Goal: Task Accomplishment & Management: Manage account settings

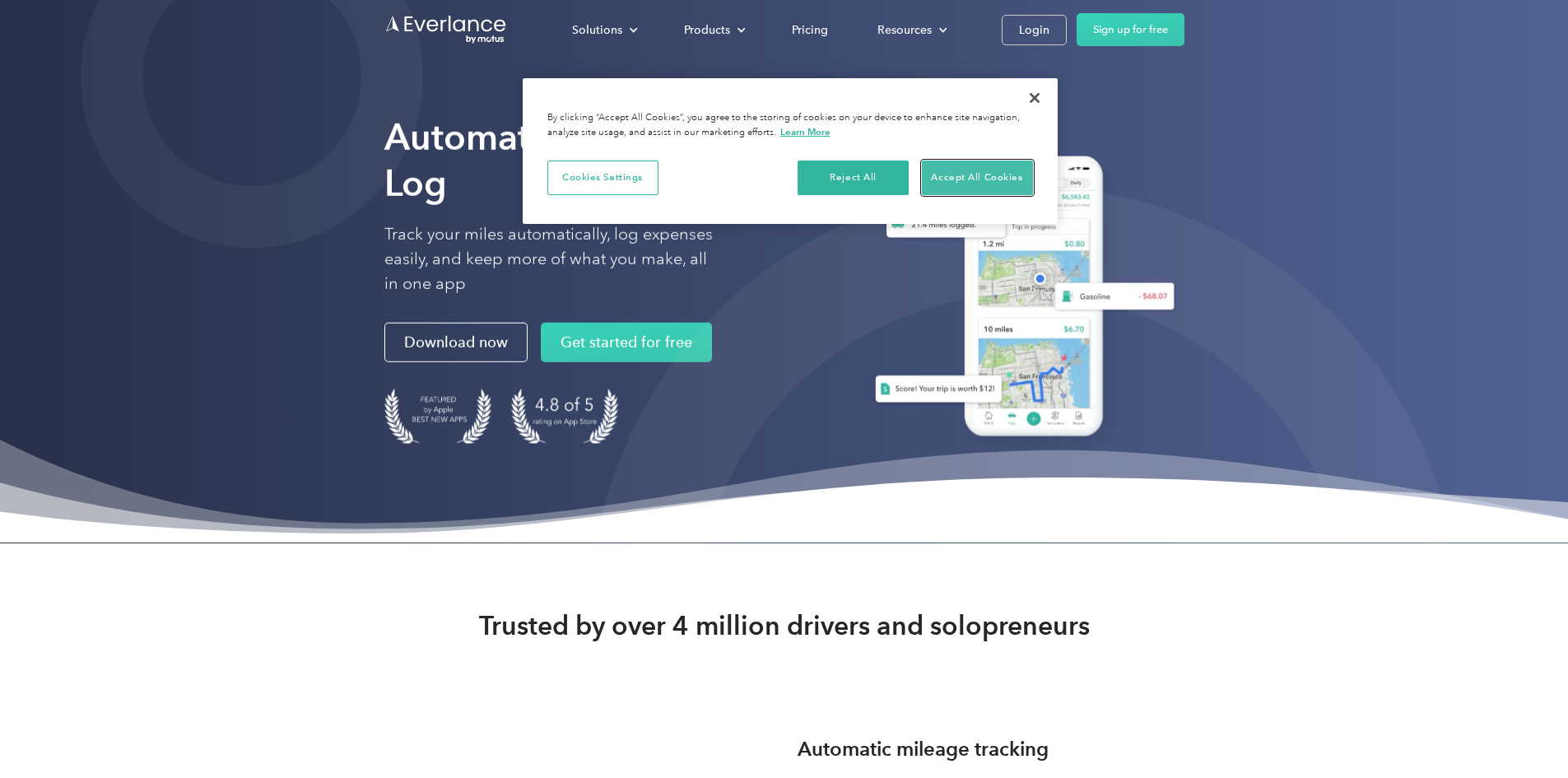
click at [972, 174] on button "Accept All Cookies" at bounding box center [977, 177] width 111 height 34
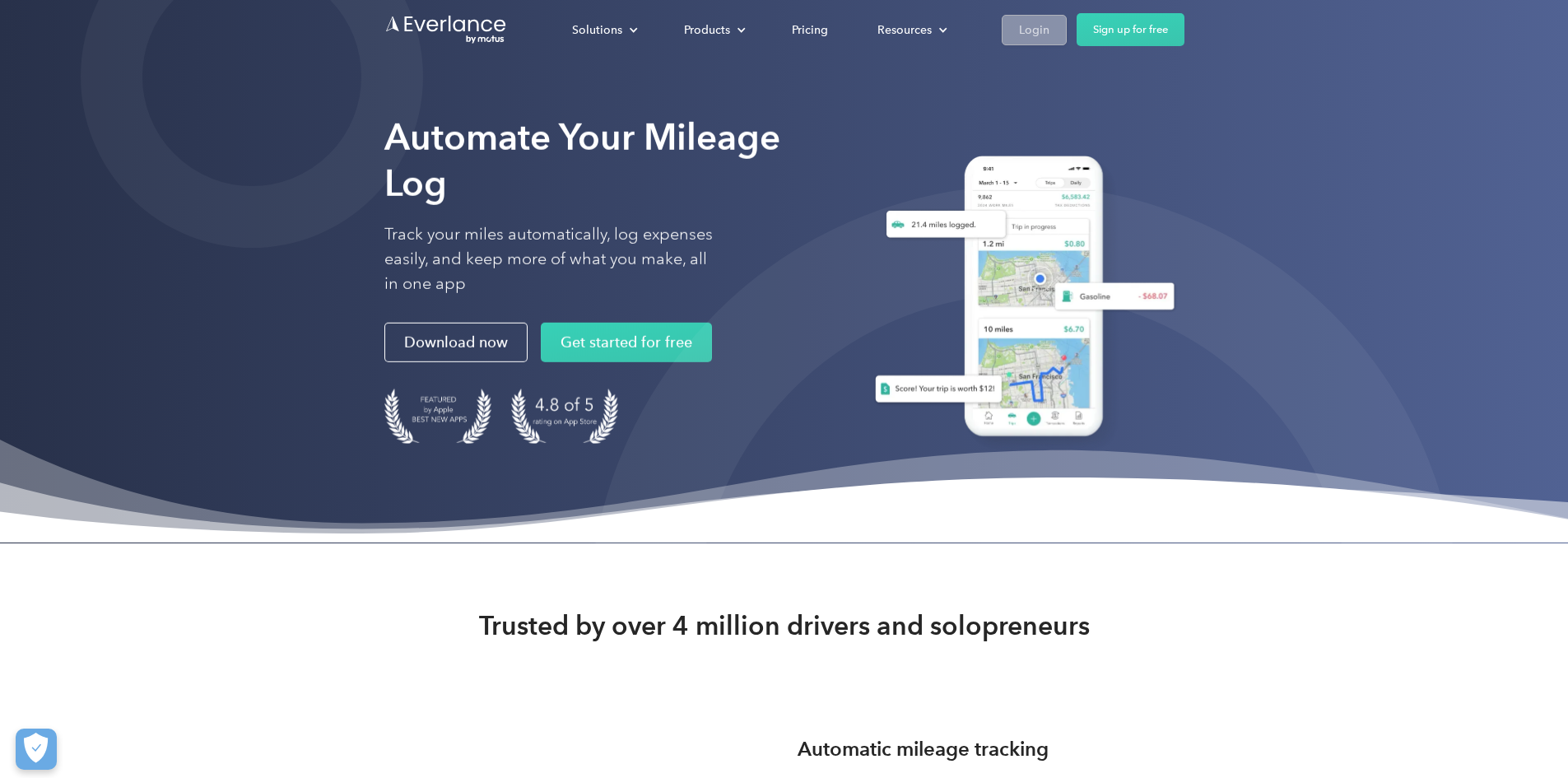
click at [1050, 34] on div "Login" at bounding box center [1034, 30] width 30 height 20
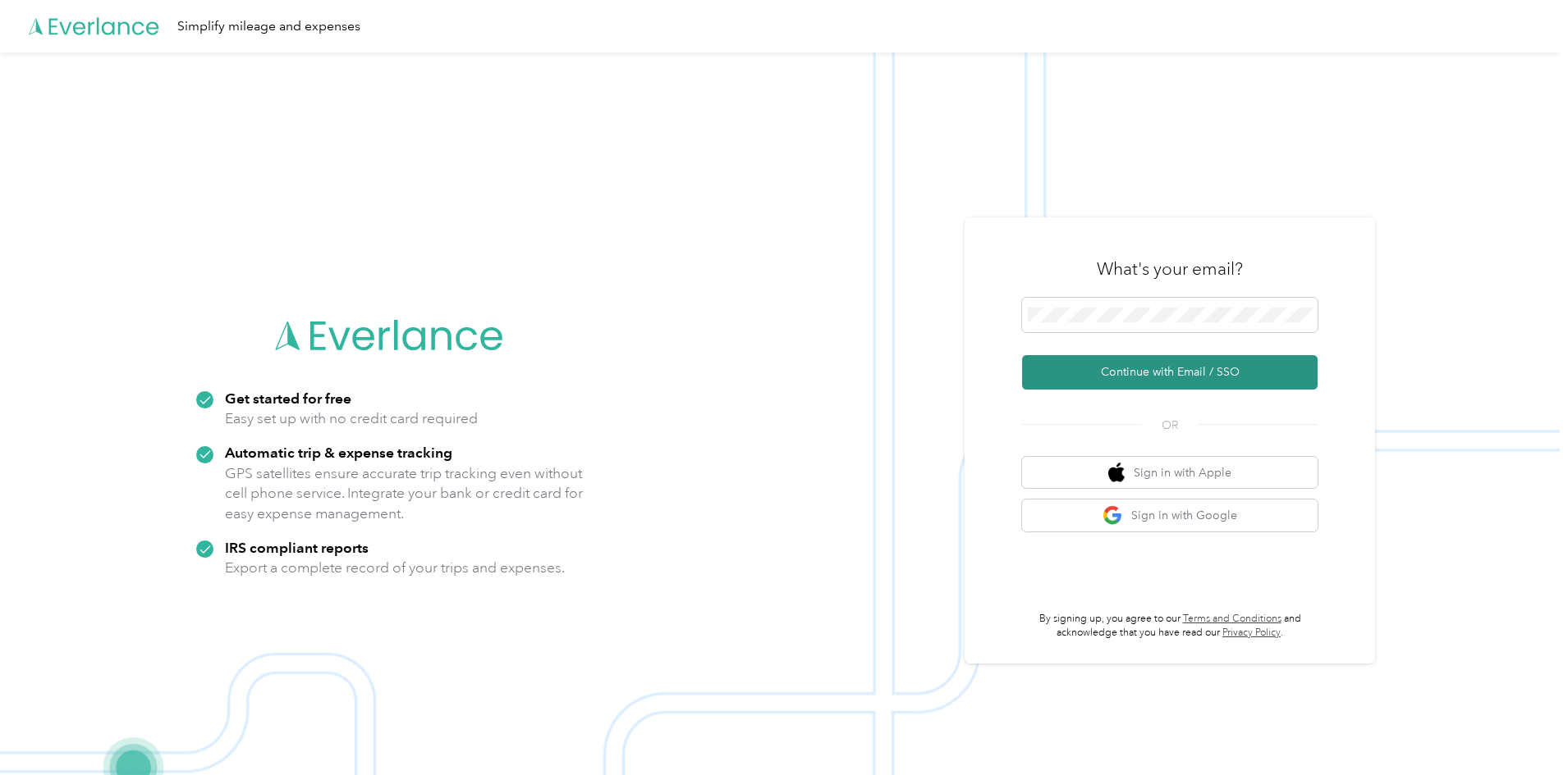
click at [1199, 365] on button "Continue with Email / SSO" at bounding box center [1169, 372] width 296 height 34
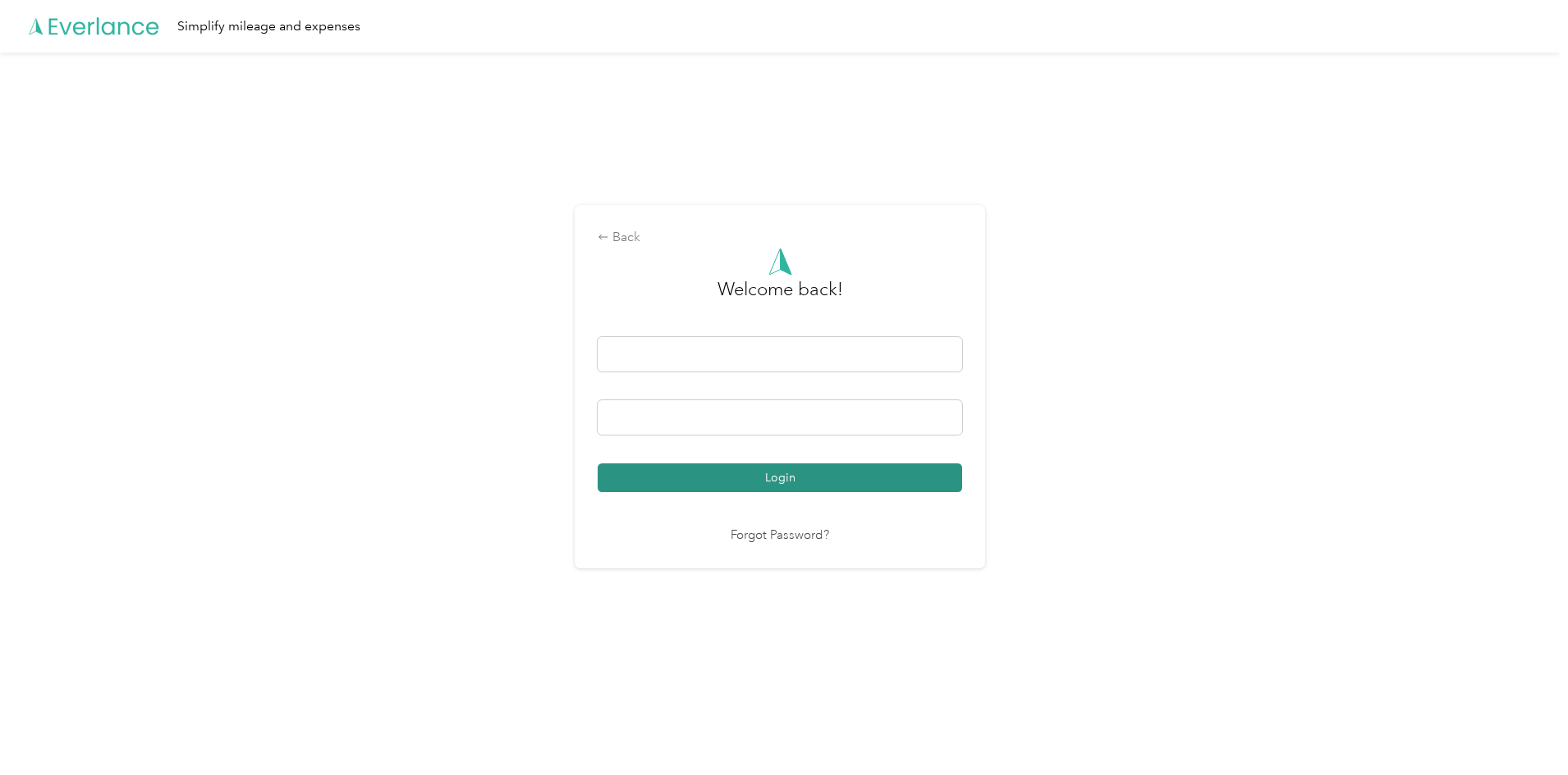
click at [791, 472] on button "Login" at bounding box center [780, 478] width 365 height 29
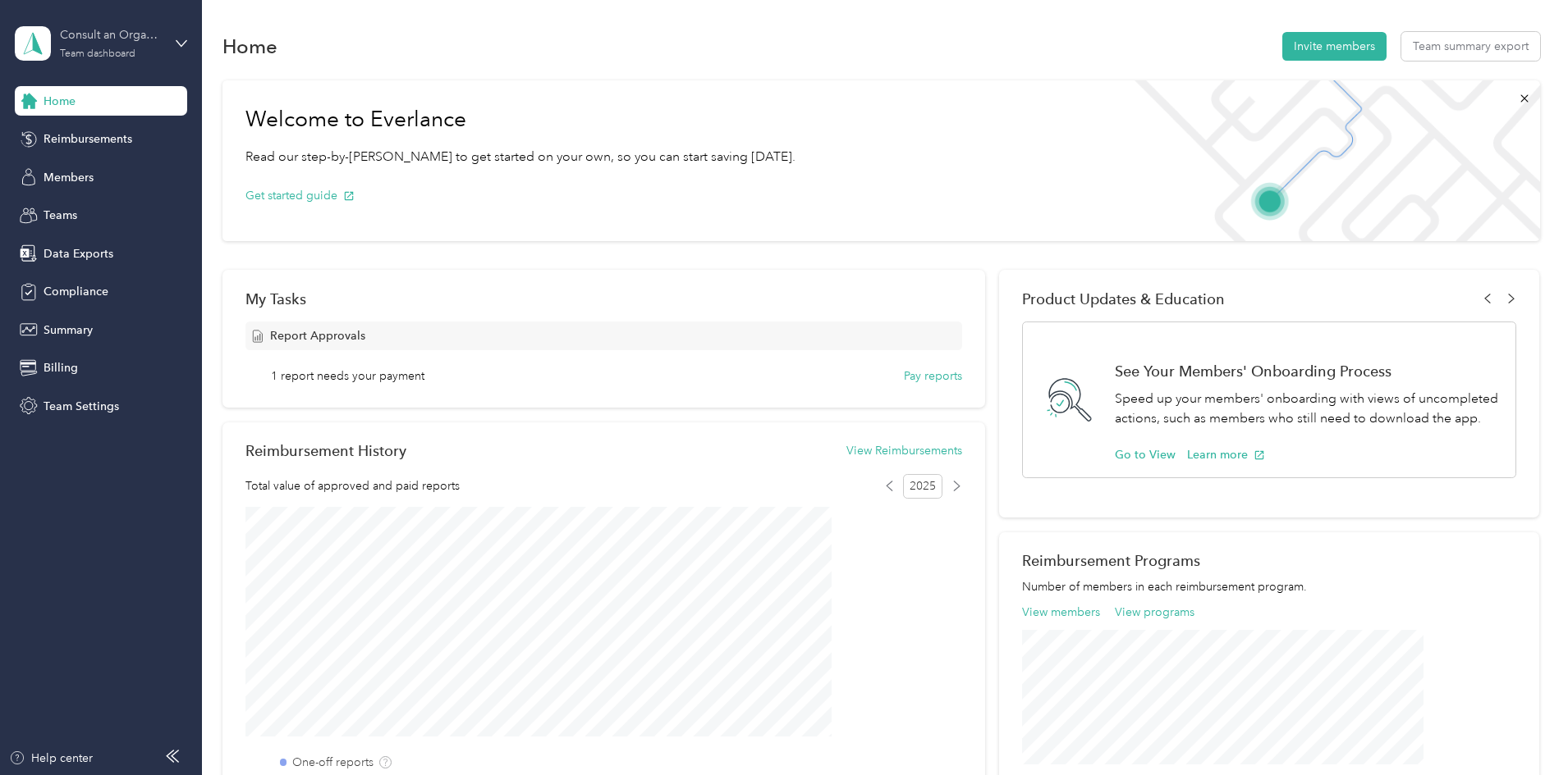
click at [75, 47] on div "Consult an Organizer, LLC Team dashboard" at bounding box center [110, 43] width 102 height 33
click at [112, 51] on div "Team dashboard" at bounding box center [98, 53] width 75 height 10
click at [100, 168] on div "Personal dashboard" at bounding box center [81, 163] width 103 height 17
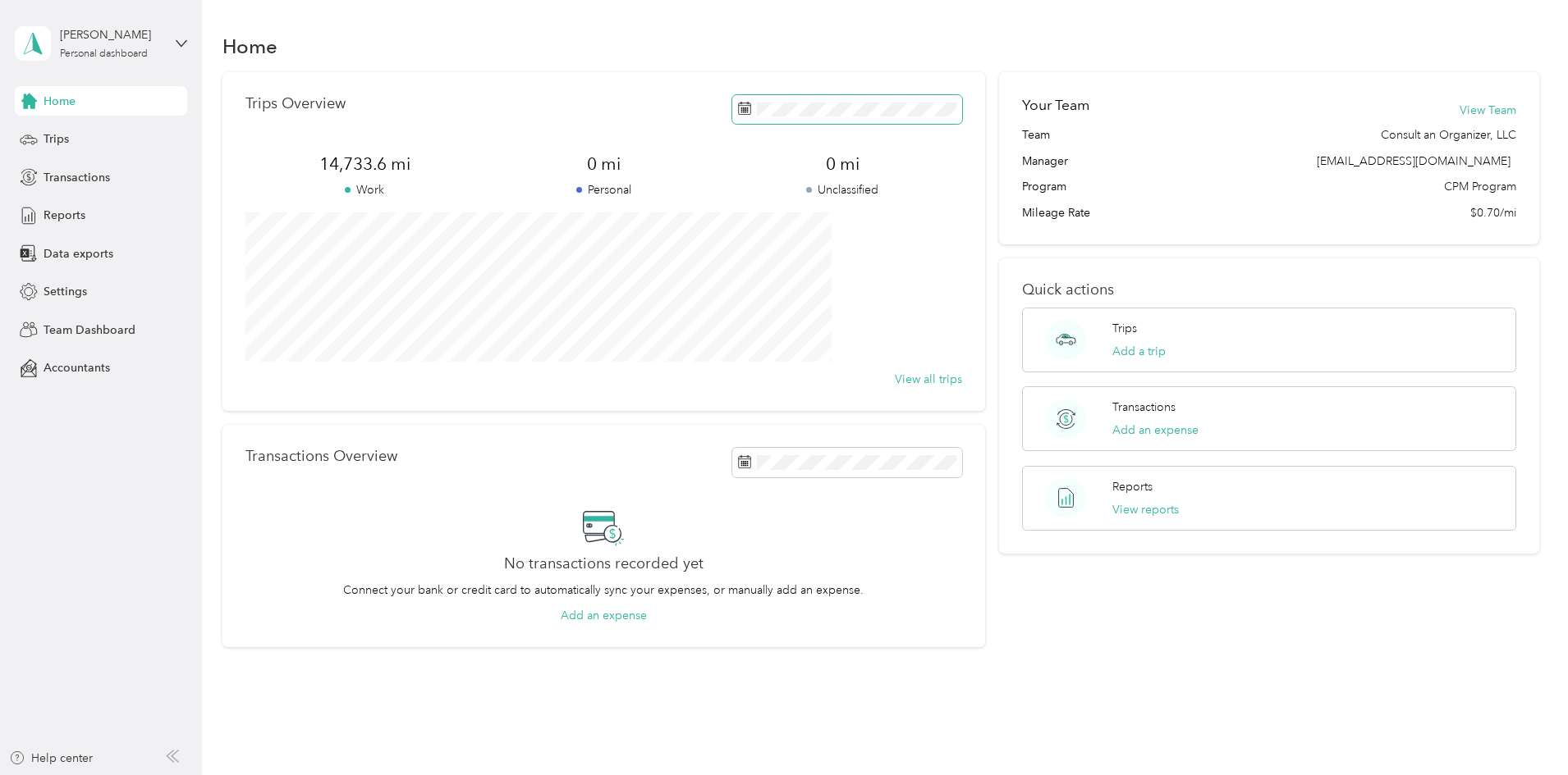
click at [740, 110] on rect at bounding box center [741, 110] width 2 height 2
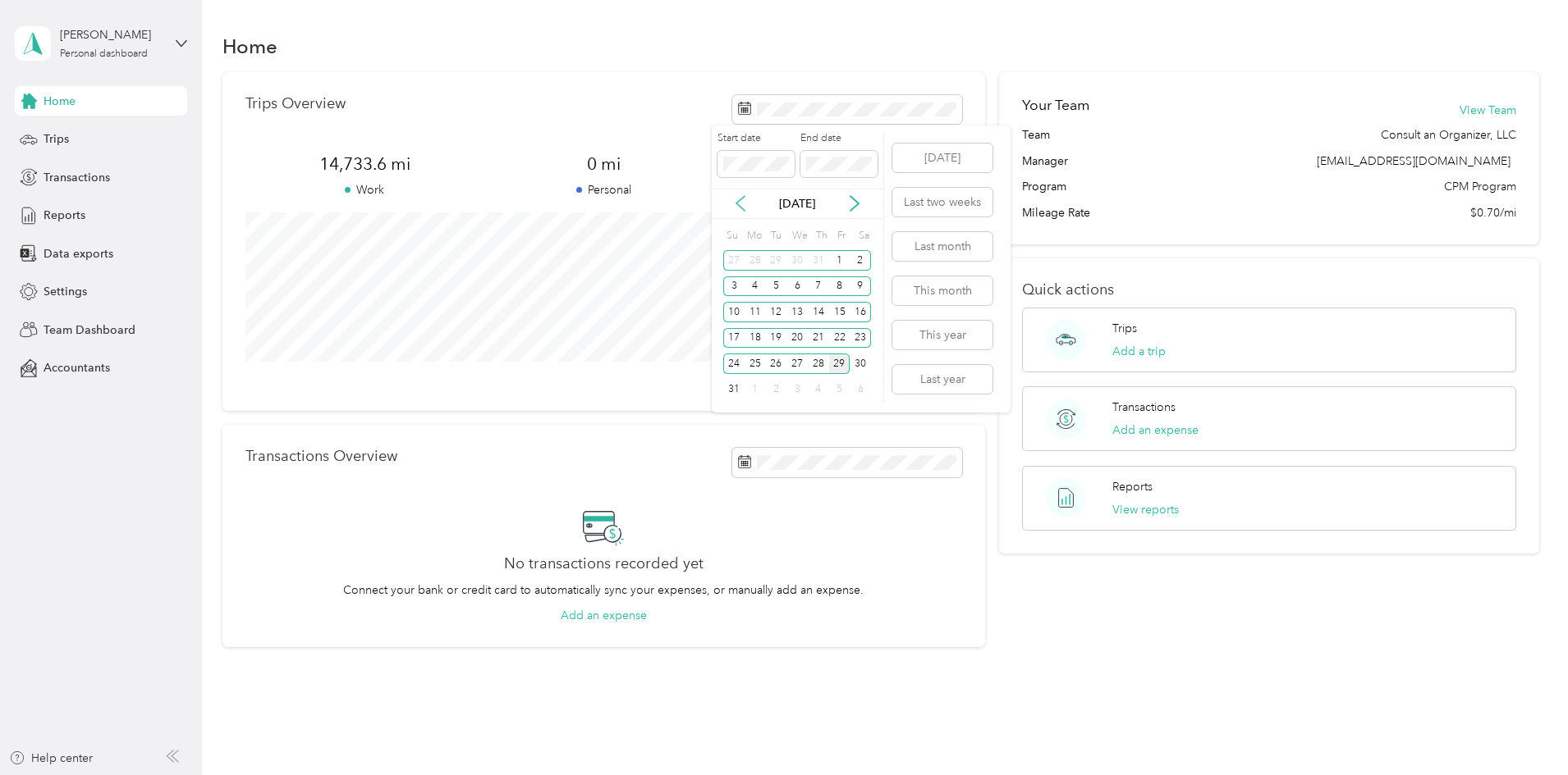
click at [738, 202] on icon at bounding box center [740, 204] width 8 height 15
click at [779, 260] on div "1" at bounding box center [775, 260] width 21 height 20
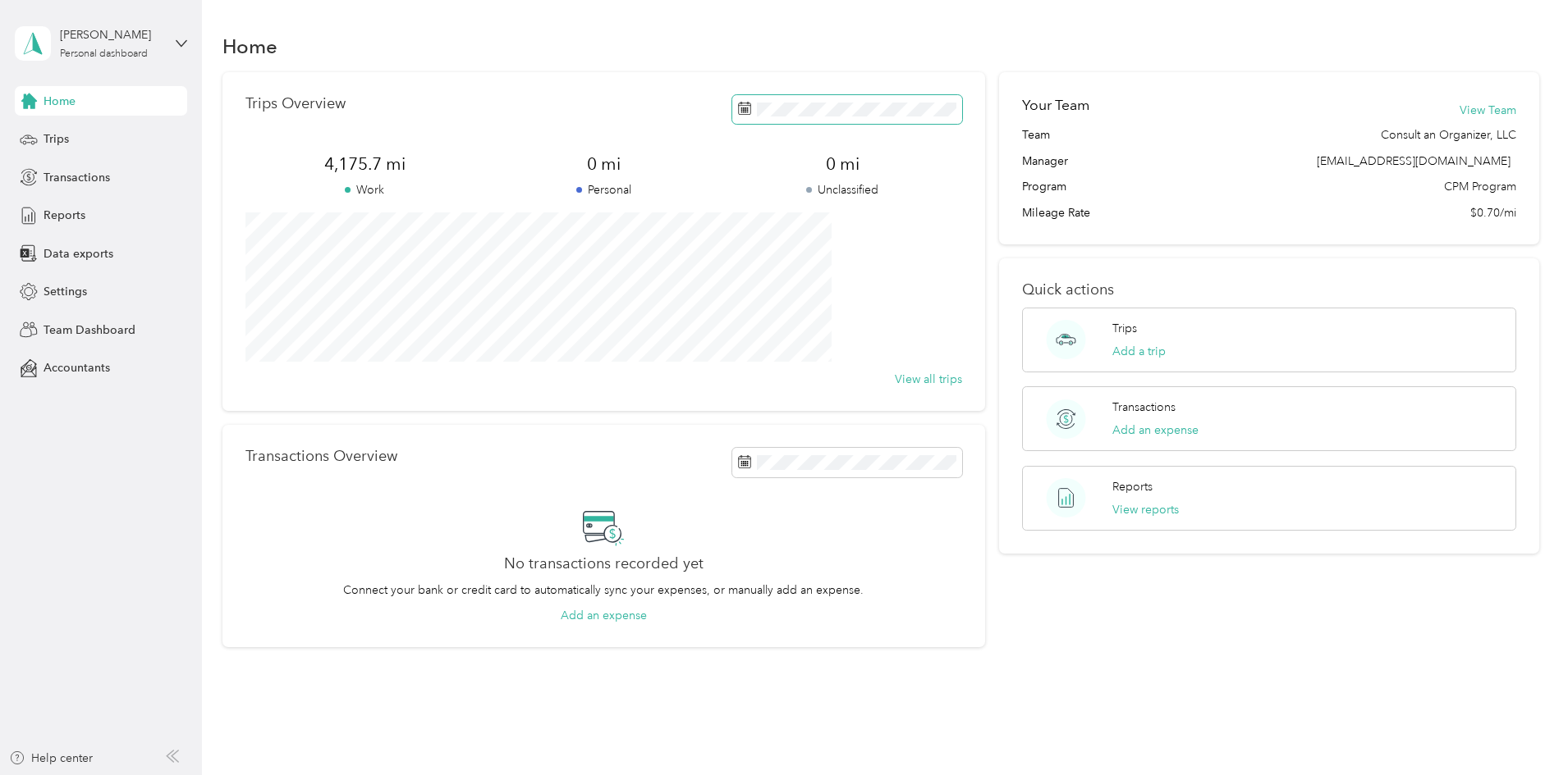
click at [738, 107] on icon at bounding box center [744, 109] width 13 height 13
click at [616, 66] on section "Home Trips Overview 1,507.7 mi Work 0 mi Personal 0 mi Unclassified View all tr…" at bounding box center [881, 338] width 1318 height 619
click at [59, 139] on span "Trips" at bounding box center [56, 139] width 26 height 17
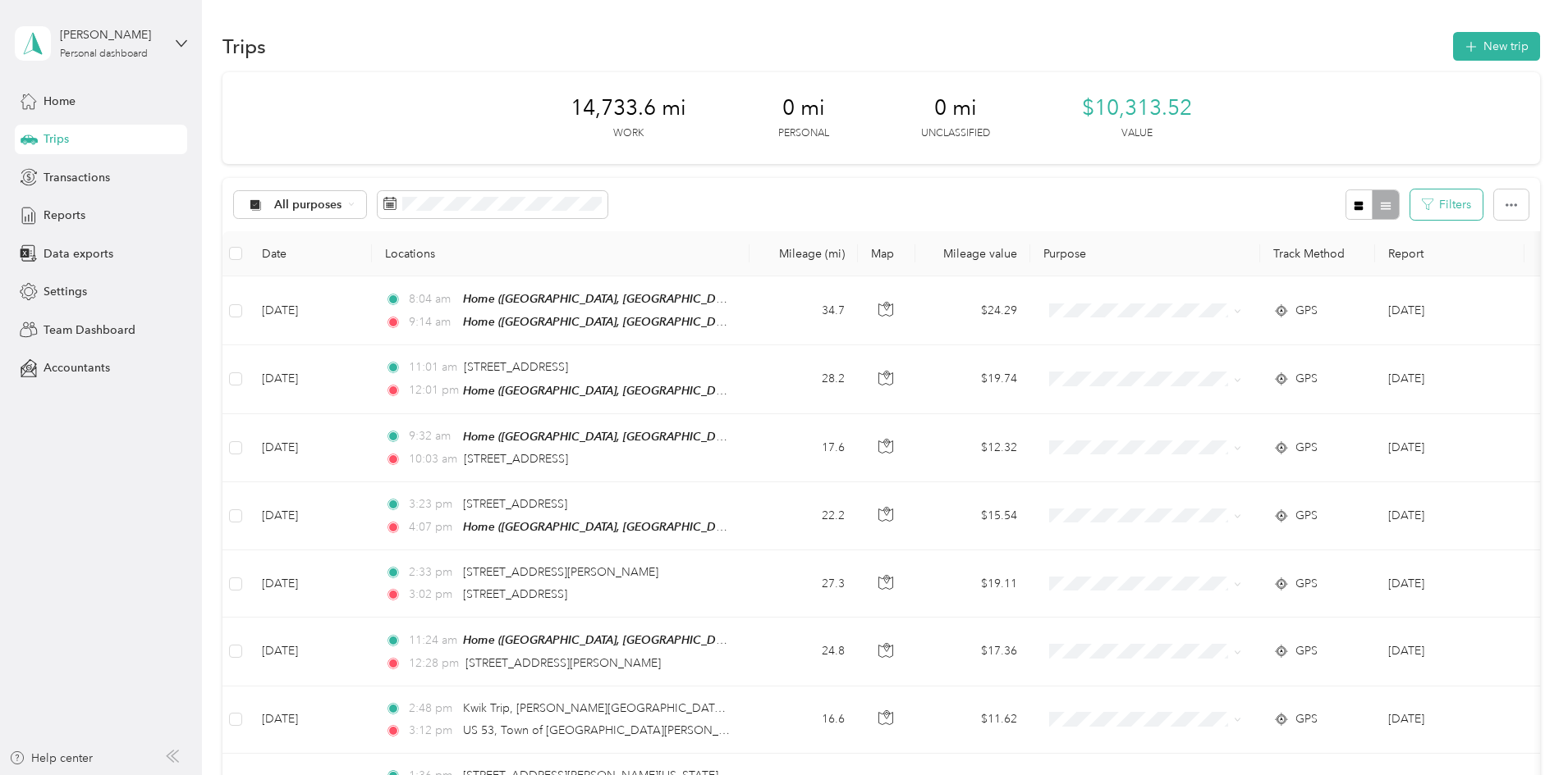
click at [1410, 201] on button "Filters" at bounding box center [1446, 204] width 72 height 30
click at [1248, 58] on div "Trips New trip" at bounding box center [881, 45] width 1318 height 34
click at [91, 251] on span "Data exports" at bounding box center [78, 254] width 70 height 17
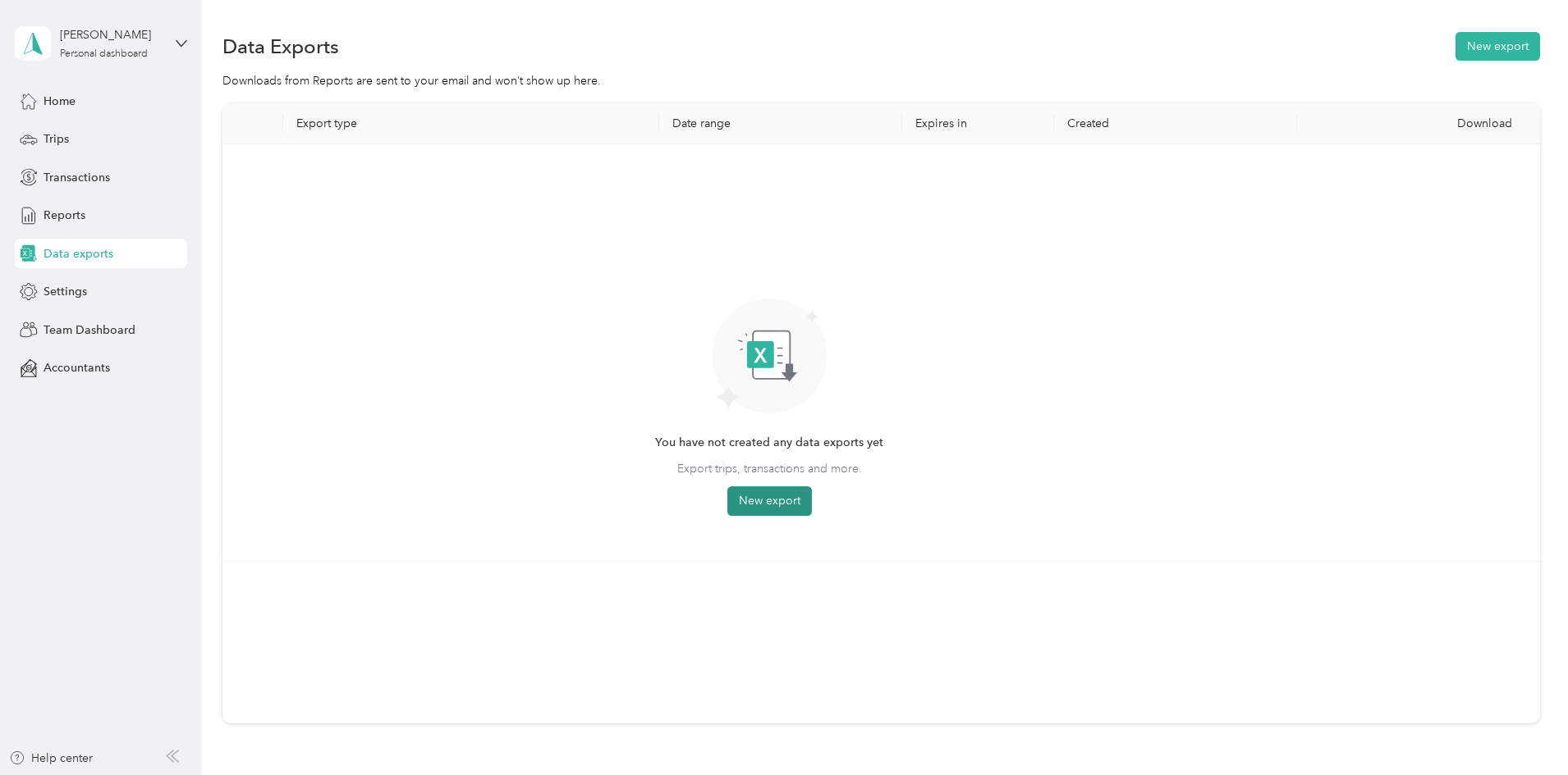
click at [812, 497] on button "New export" at bounding box center [770, 502] width 85 height 29
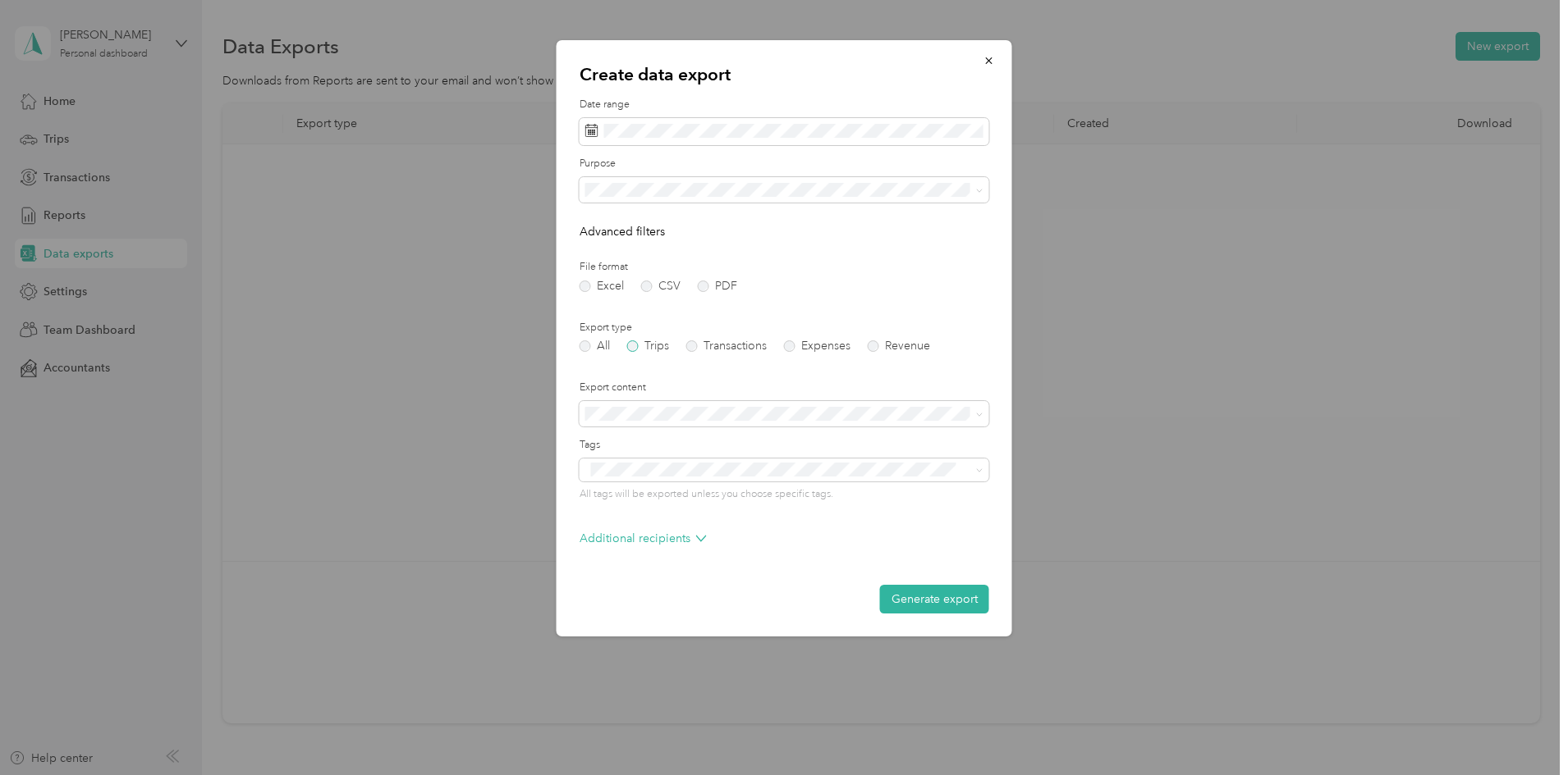
click at [633, 343] on label "Trips" at bounding box center [647, 346] width 41 height 11
click at [958, 599] on button "Generate export" at bounding box center [935, 599] width 110 height 29
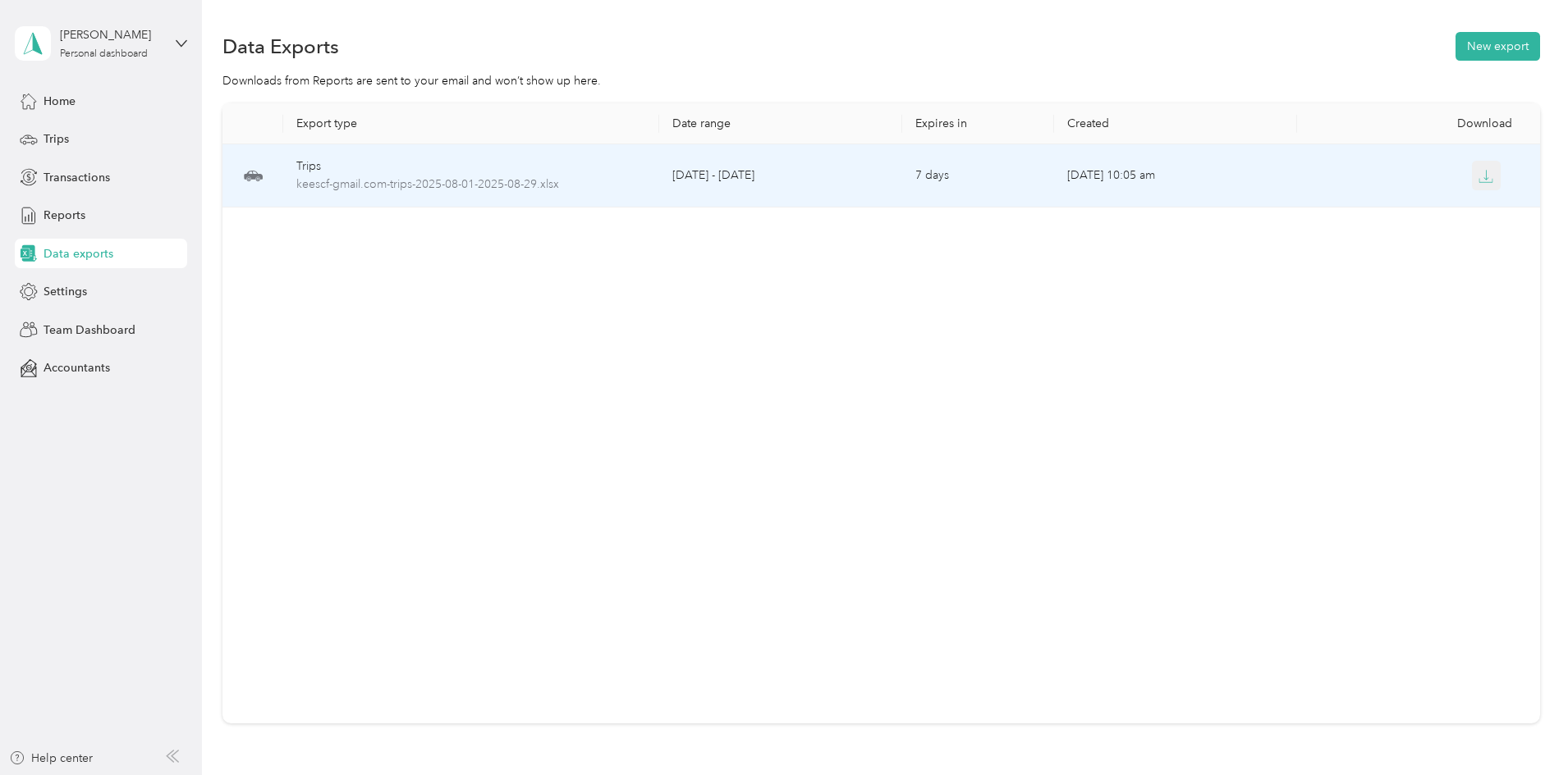
click at [1478, 177] on icon "button" at bounding box center [1485, 177] width 15 height 15
